Goal: Task Accomplishment & Management: Use online tool/utility

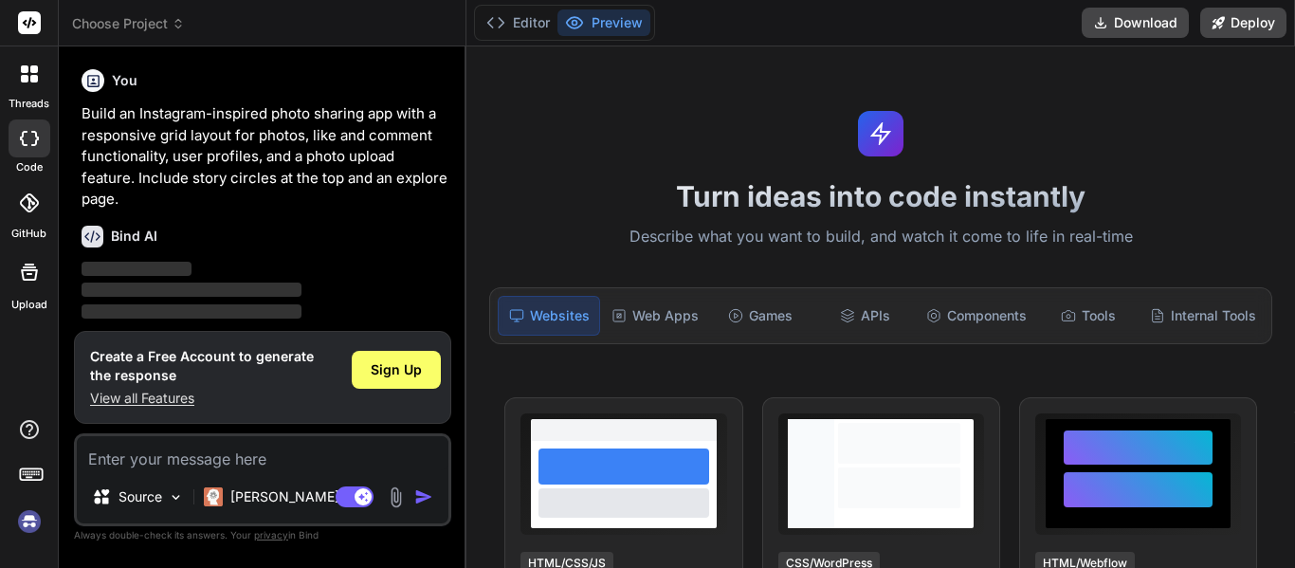
scroll to position [135, 0]
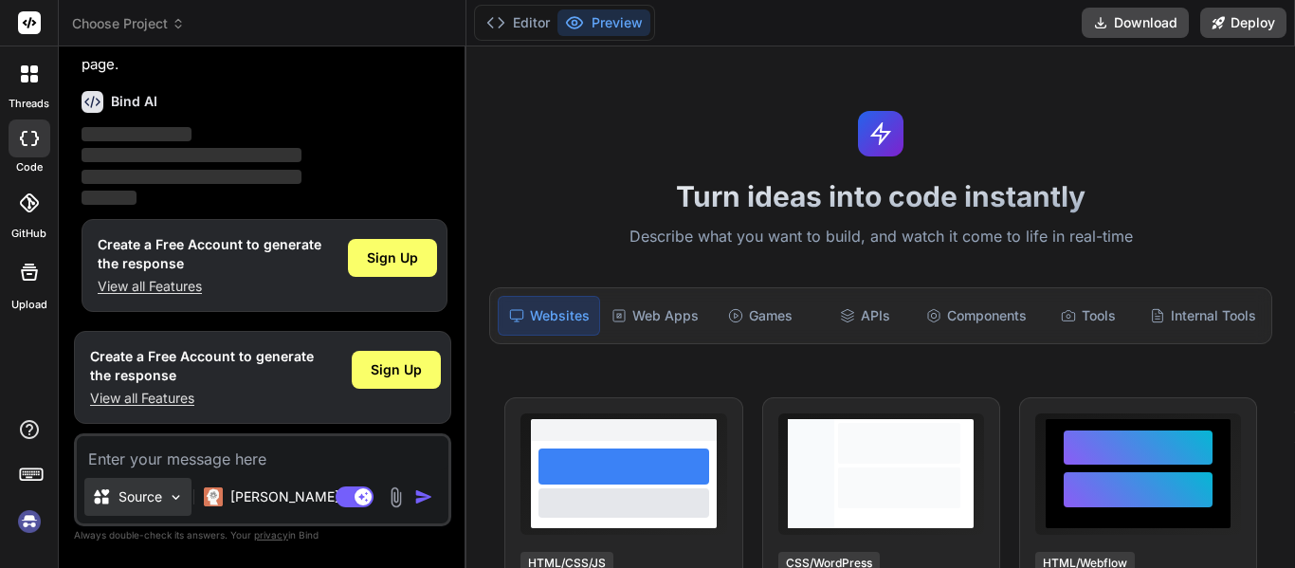
click at [185, 499] on div "Source" at bounding box center [137, 497] width 107 height 38
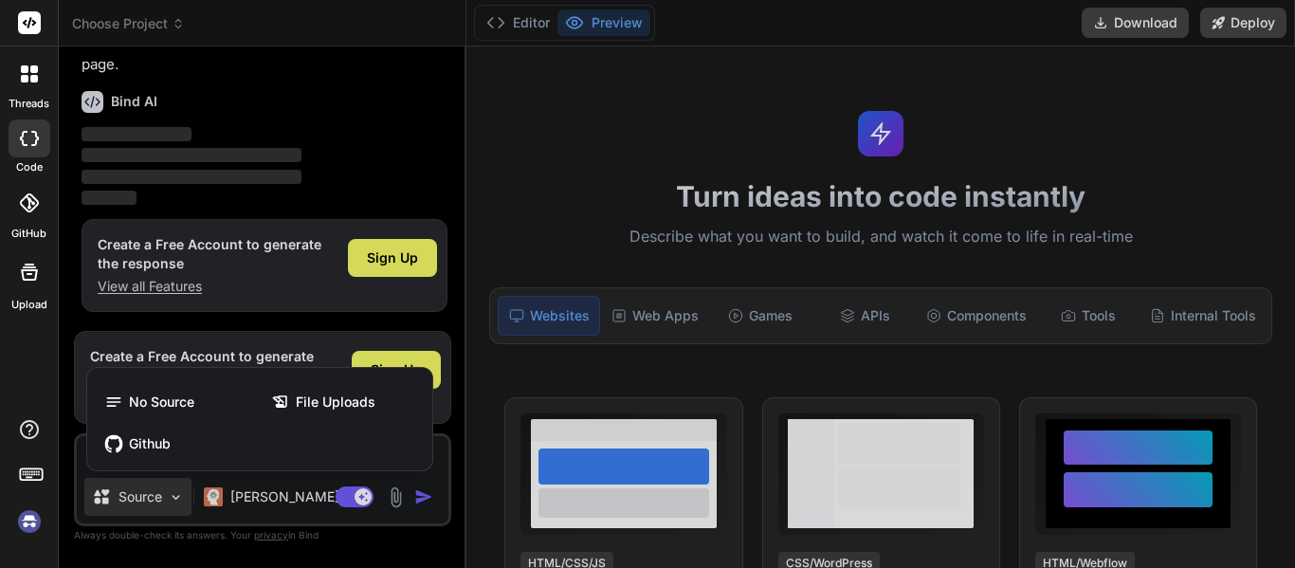
click at [185, 499] on div at bounding box center [647, 284] width 1295 height 568
type textarea "x"
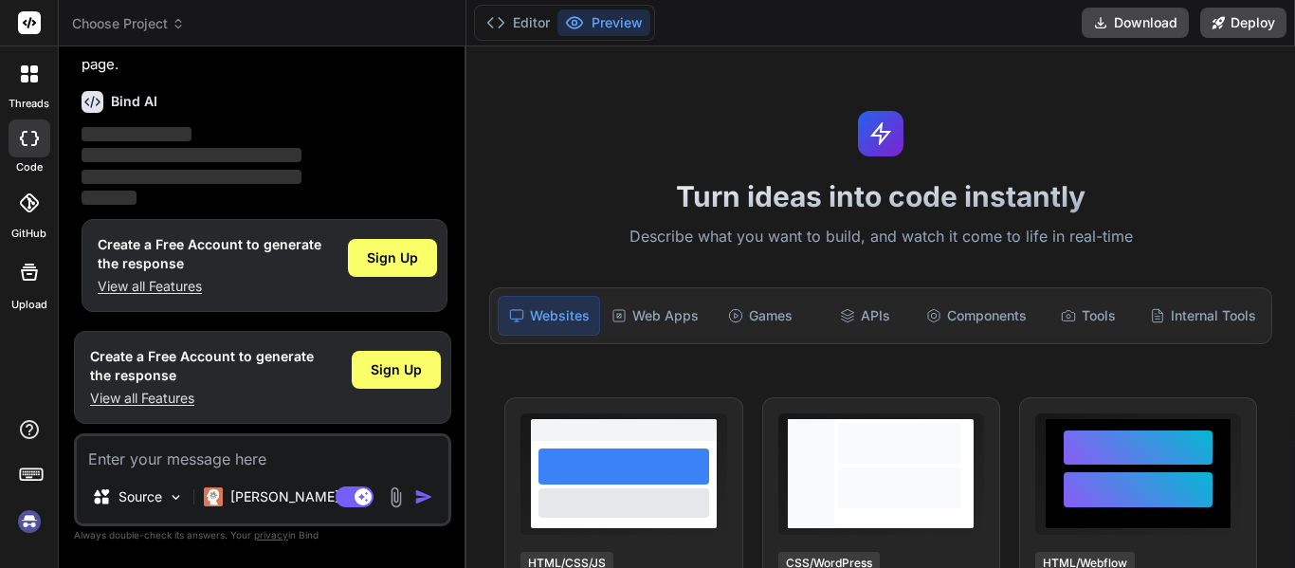
click at [21, 69] on icon at bounding box center [25, 69] width 8 height 8
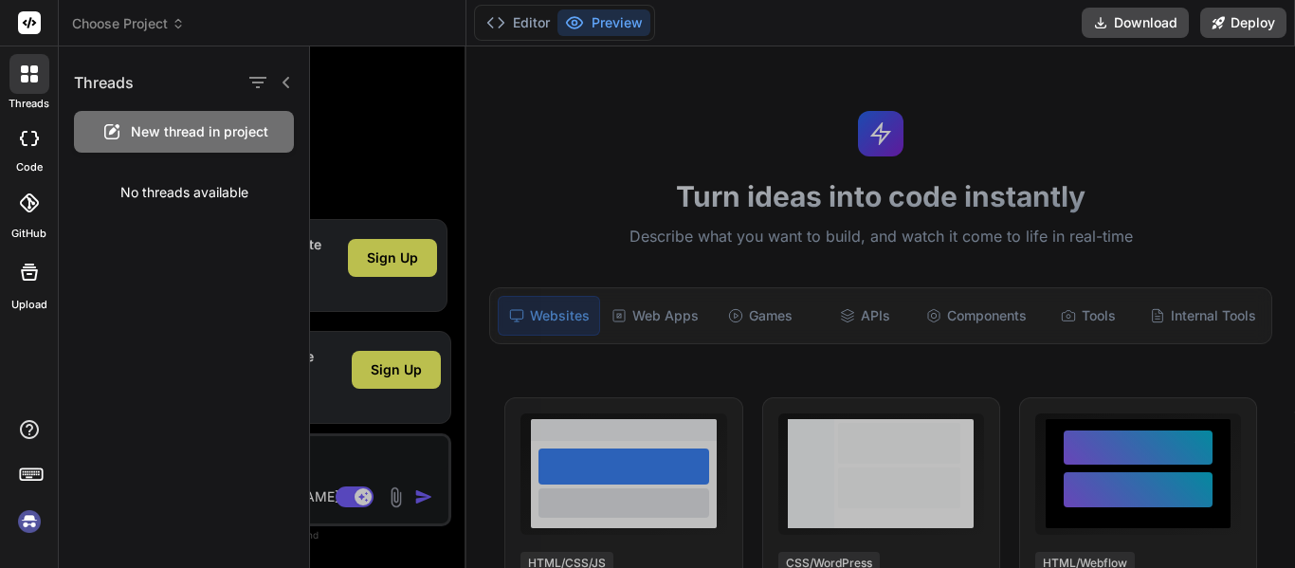
click at [21, 69] on icon at bounding box center [25, 69] width 8 height 8
click at [34, 521] on img at bounding box center [29, 521] width 32 height 32
